Goal: Book appointment/travel/reservation

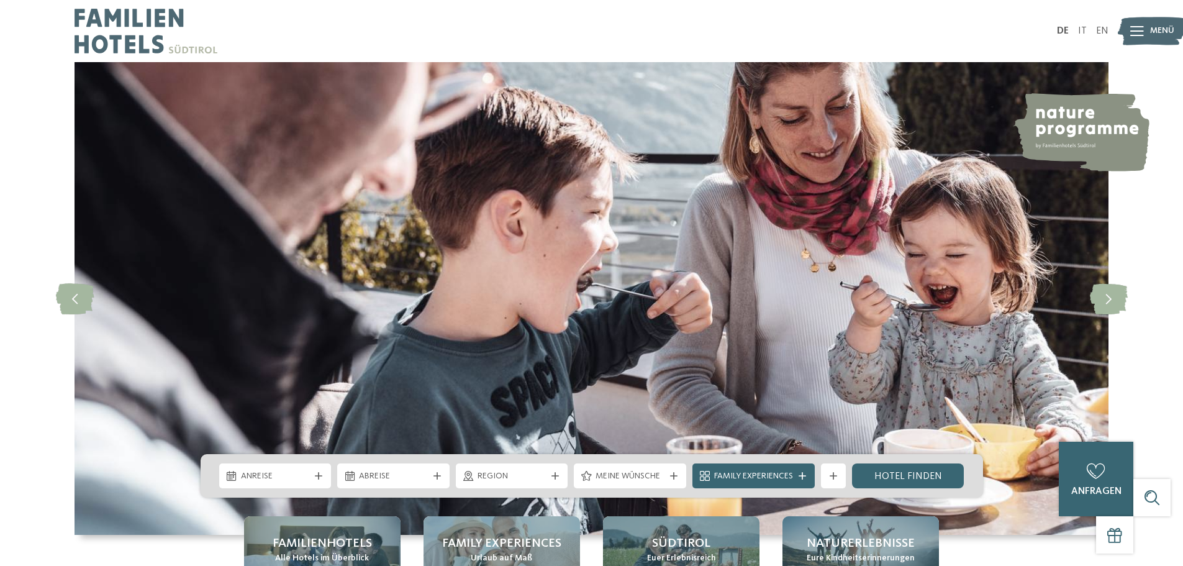
click at [1145, 22] on img at bounding box center [1152, 31] width 68 height 34
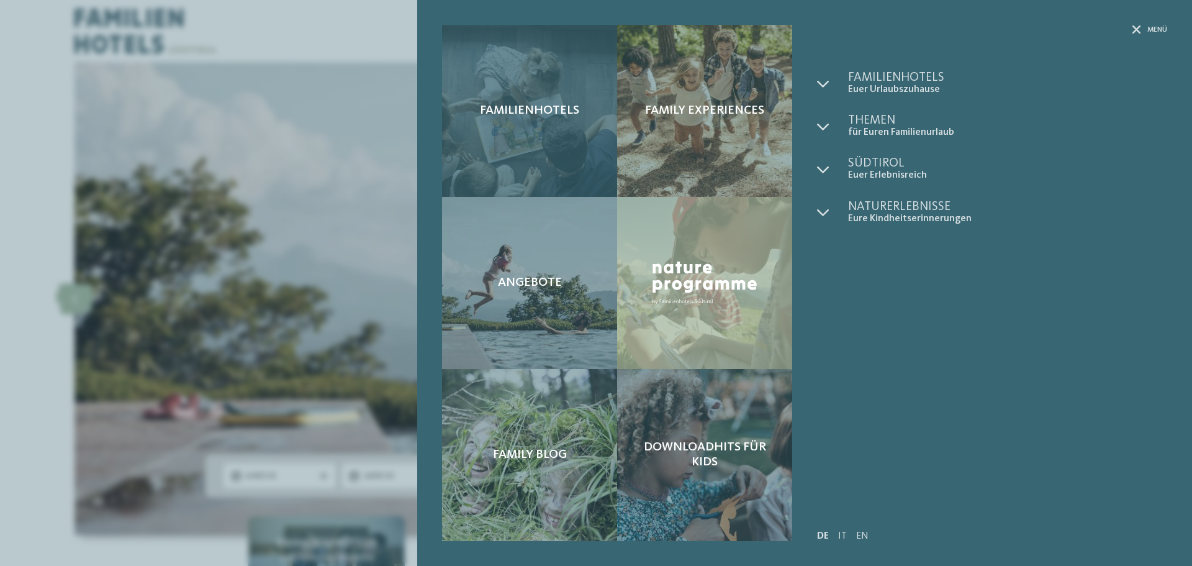
click at [517, 108] on span "Familienhotels" at bounding box center [529, 110] width 99 height 15
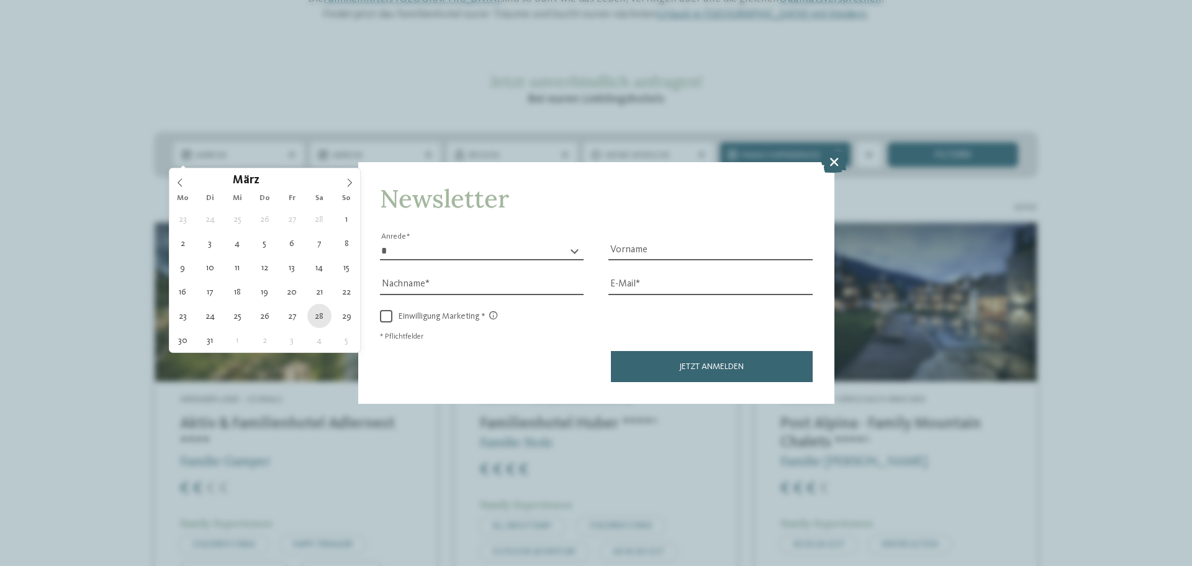
type div "28.03.2026"
type input "****"
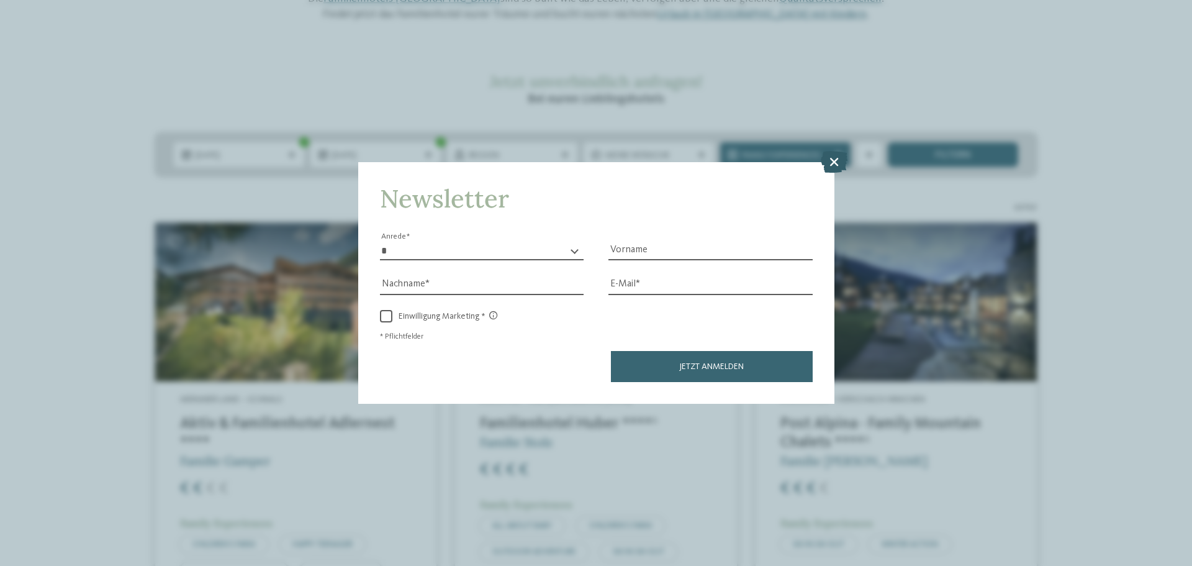
click at [835, 161] on icon at bounding box center [834, 162] width 27 height 22
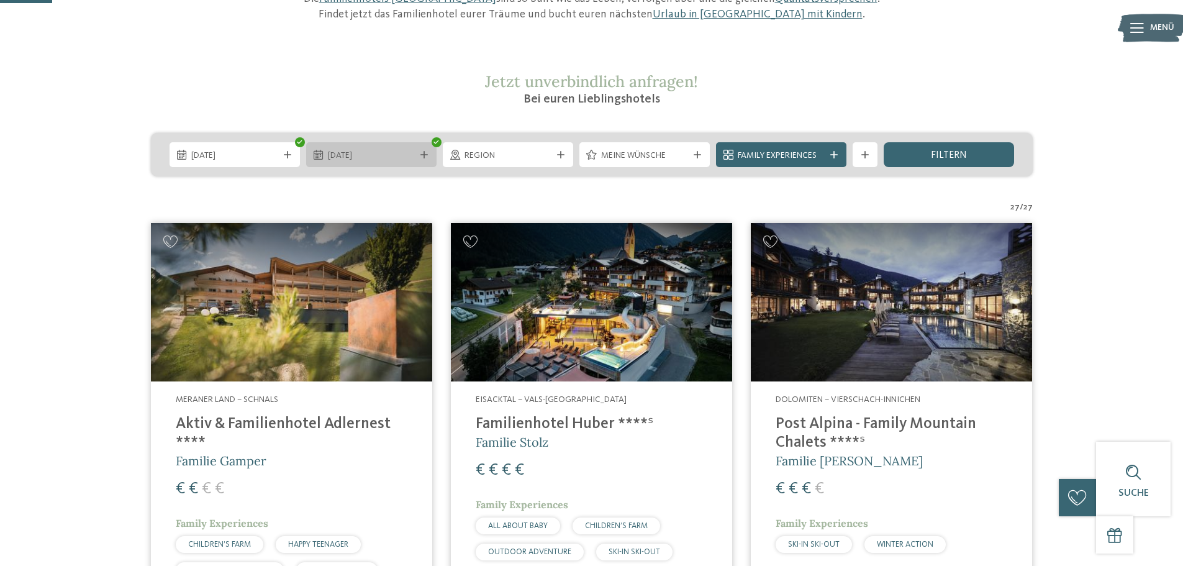
click at [375, 145] on div "29.03.2026" at bounding box center [371, 154] width 130 height 25
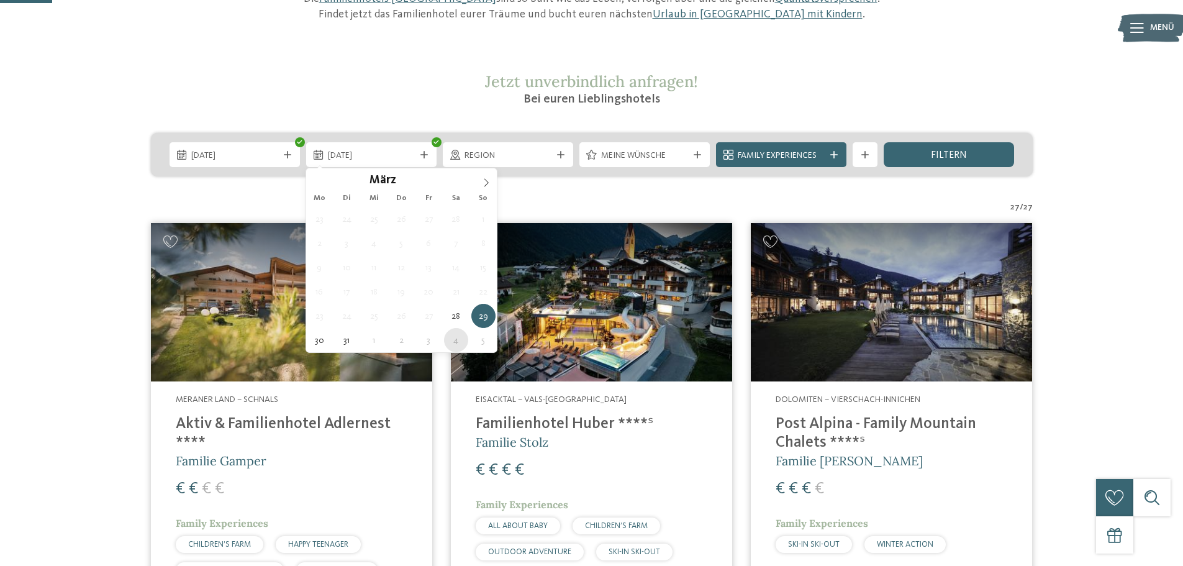
type div "04.04.2026"
drag, startPoint x: 455, startPoint y: 336, endPoint x: 458, endPoint y: 330, distance: 6.4
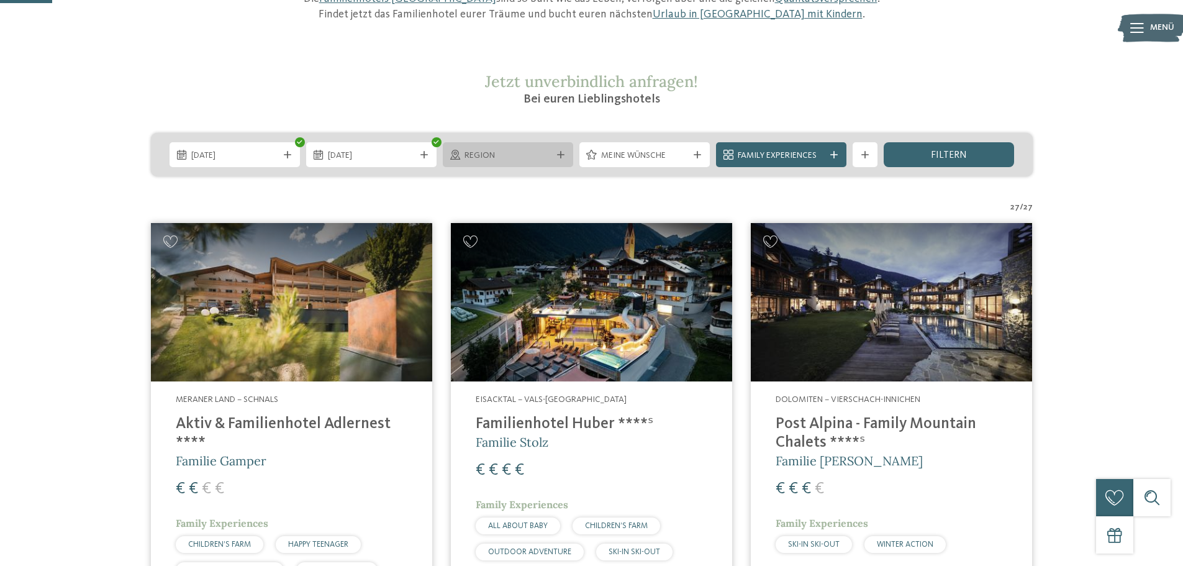
click at [566, 155] on div at bounding box center [561, 154] width 12 height 7
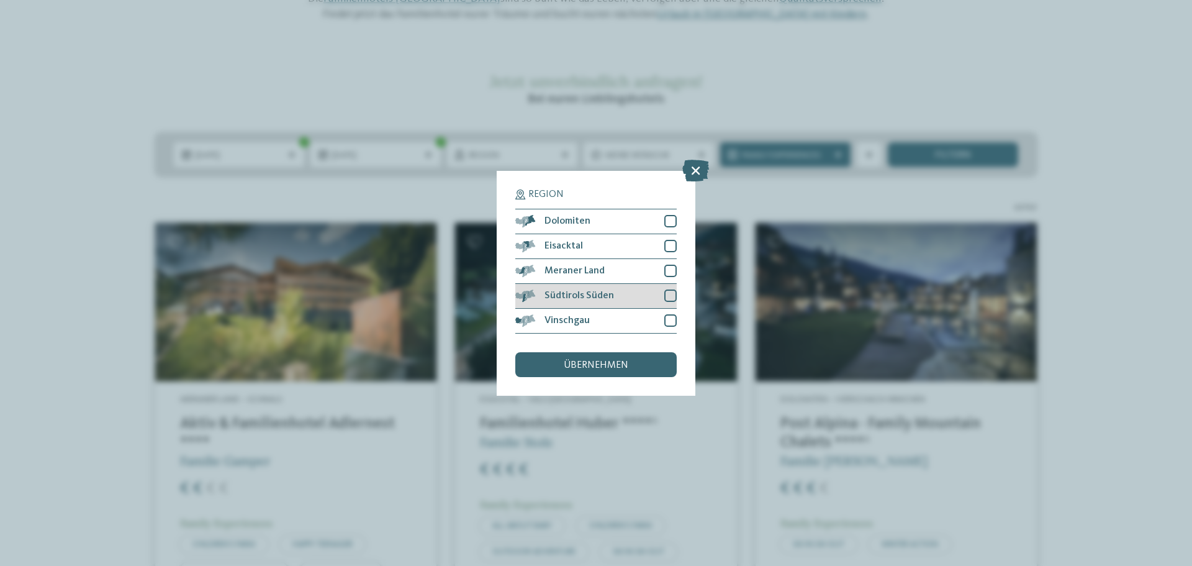
click at [668, 295] on div at bounding box center [671, 295] width 12 height 12
click at [625, 361] on span "übernehmen" at bounding box center [596, 365] width 65 height 10
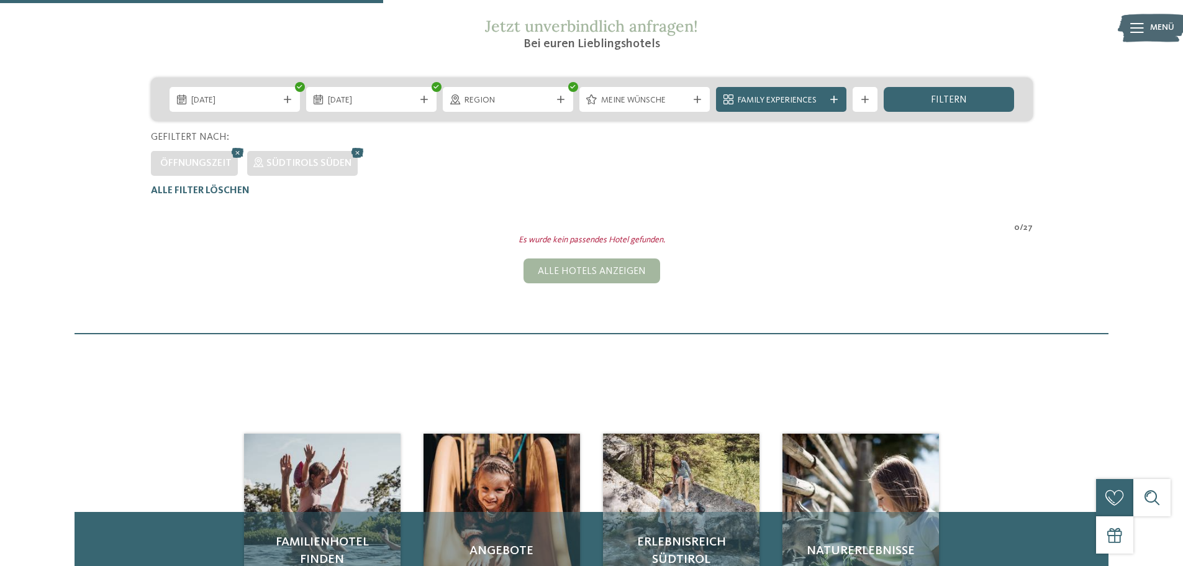
scroll to position [221, 0]
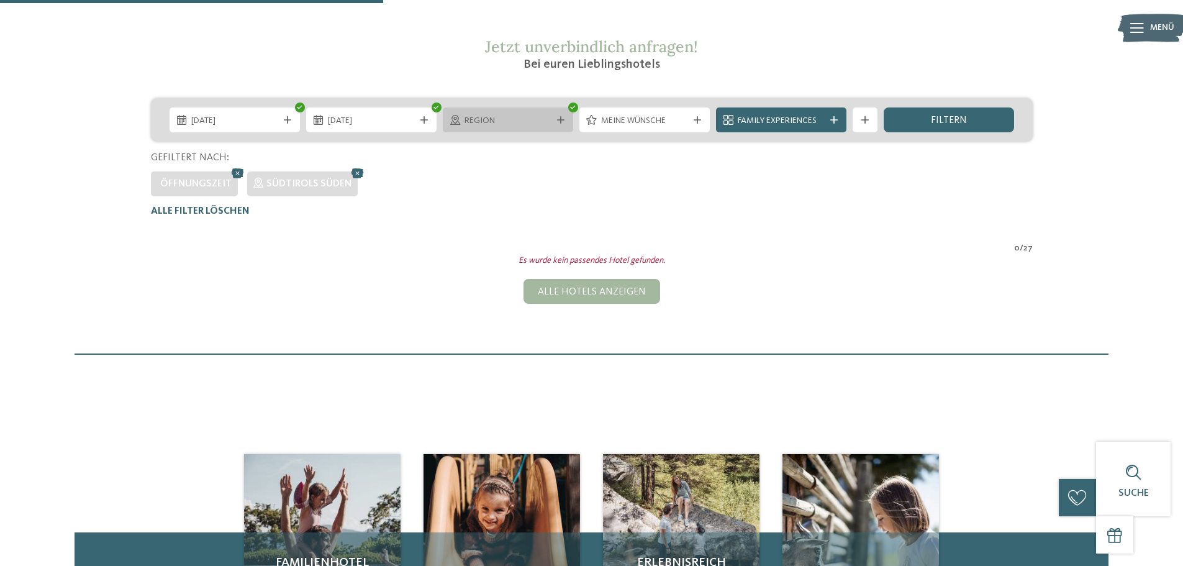
click at [484, 116] on span "Region" at bounding box center [508, 121] width 87 height 12
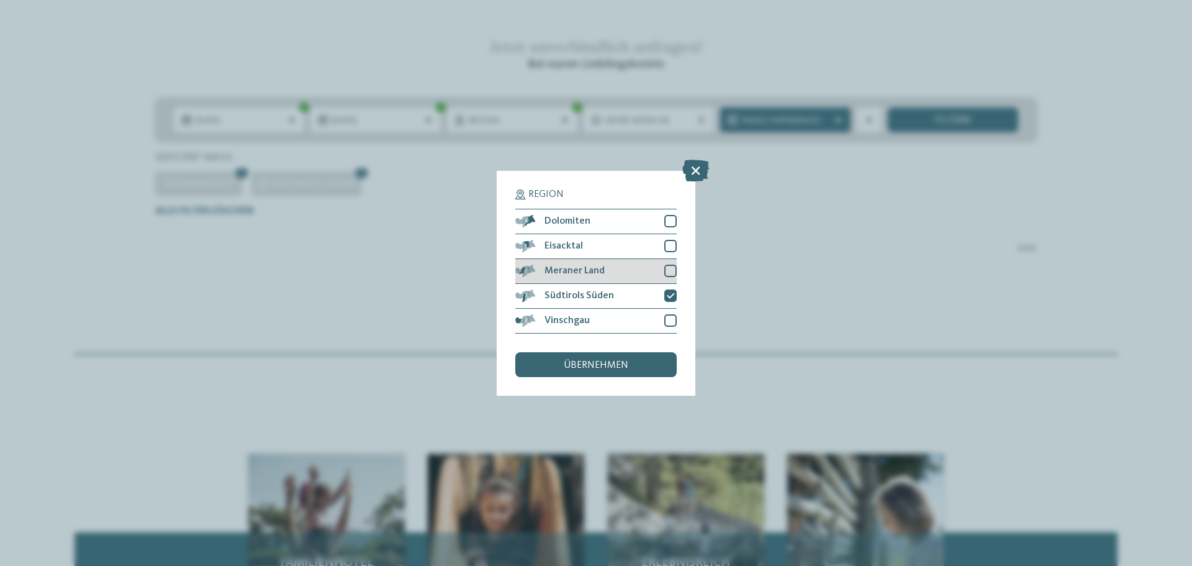
click at [669, 273] on div at bounding box center [671, 271] width 12 height 12
click at [671, 294] on icon at bounding box center [671, 295] width 8 height 7
click at [675, 271] on div at bounding box center [671, 271] width 12 height 12
click at [674, 275] on div at bounding box center [671, 271] width 12 height 12
click at [635, 358] on div "übernehmen" at bounding box center [595, 364] width 161 height 25
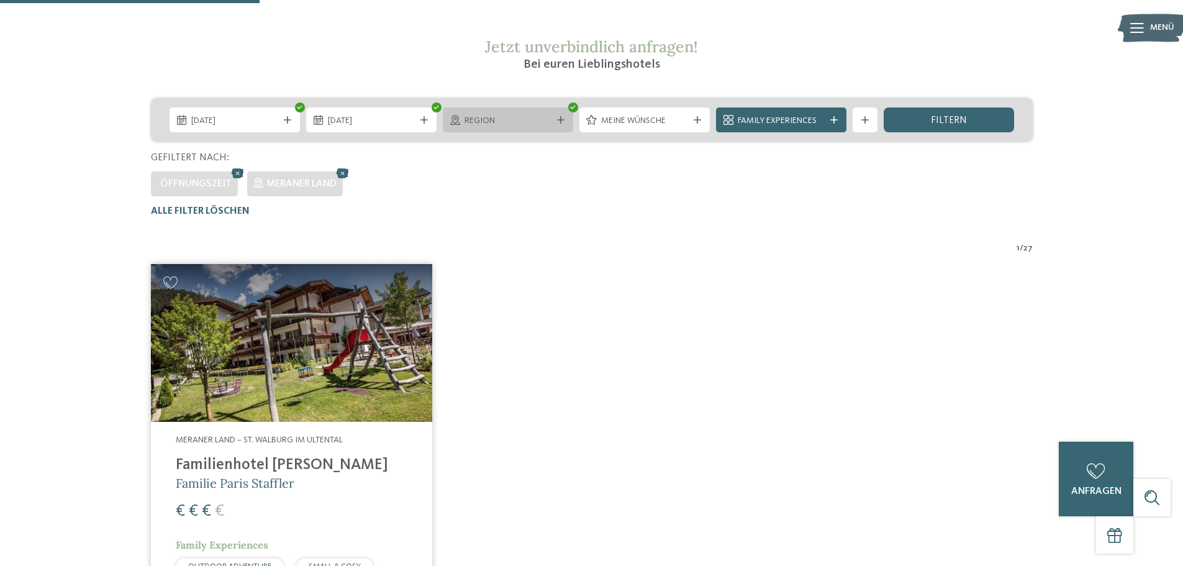
click at [533, 122] on span "Region" at bounding box center [508, 121] width 87 height 12
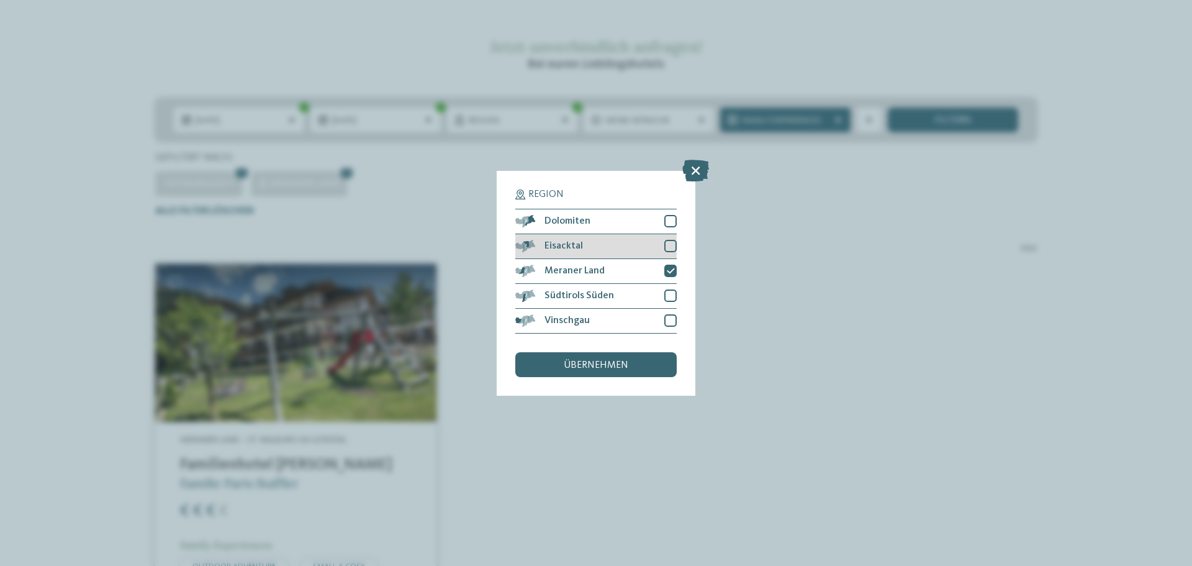
click at [669, 243] on div at bounding box center [671, 246] width 12 height 12
click at [615, 361] on span "übernehmen" at bounding box center [596, 365] width 65 height 10
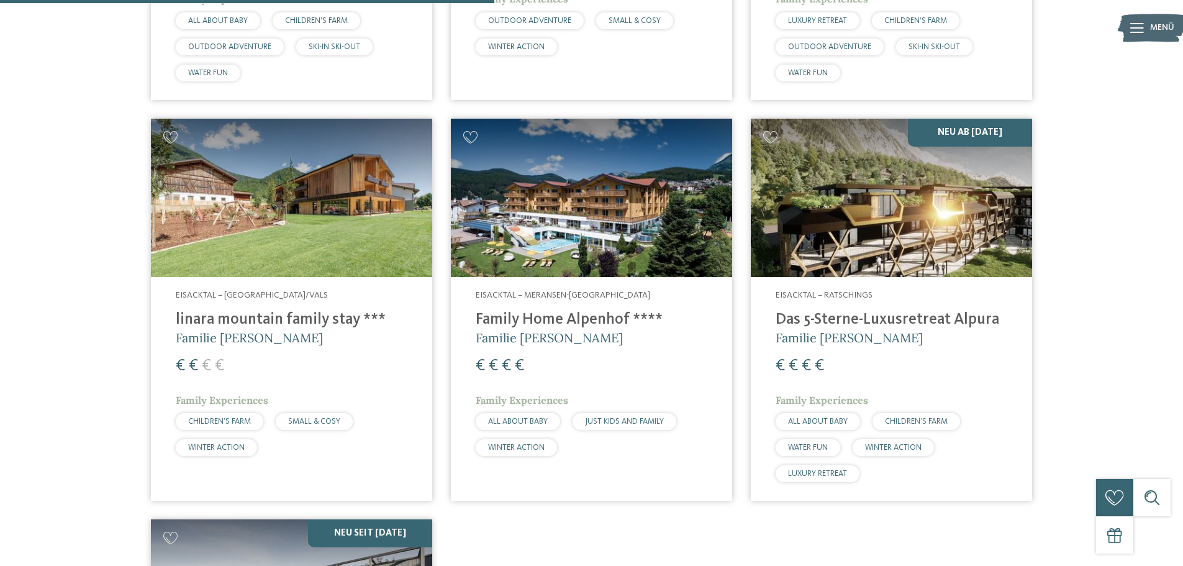
scroll to position [842, 0]
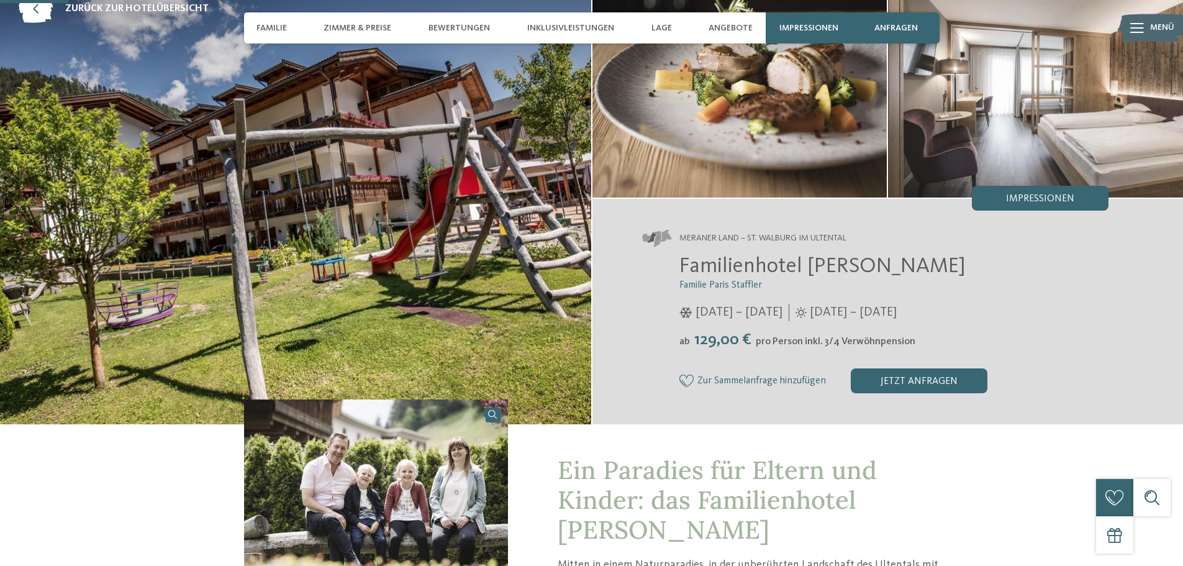
scroll to position [248, 0]
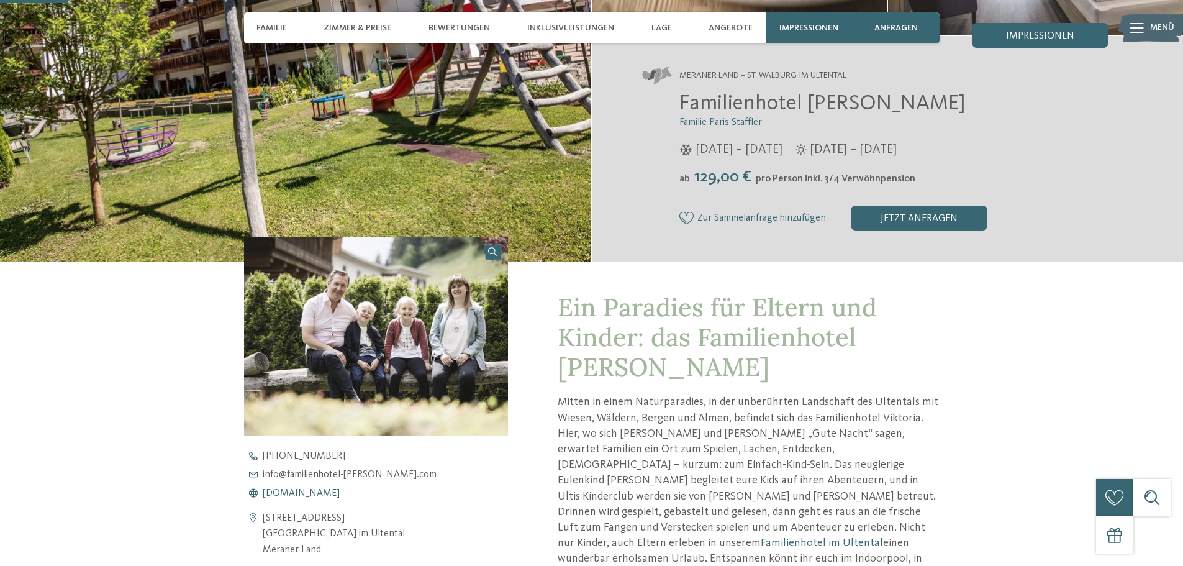
click at [340, 493] on span "www.familienhotel-viktoria.com" at bounding box center [301, 493] width 77 height 10
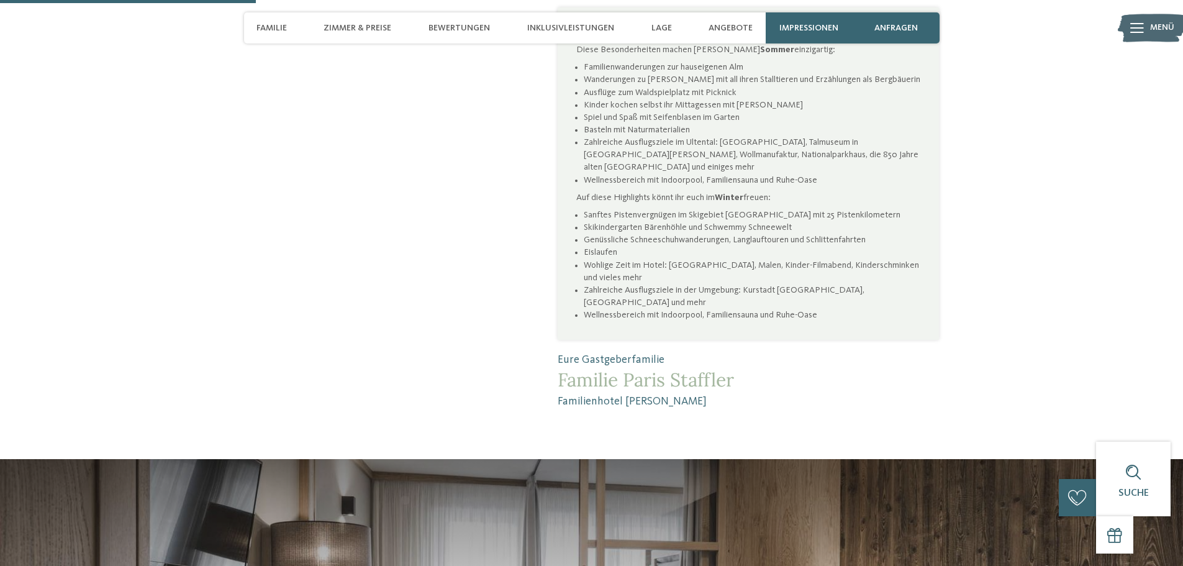
scroll to position [932, 0]
